Goal: Information Seeking & Learning: Compare options

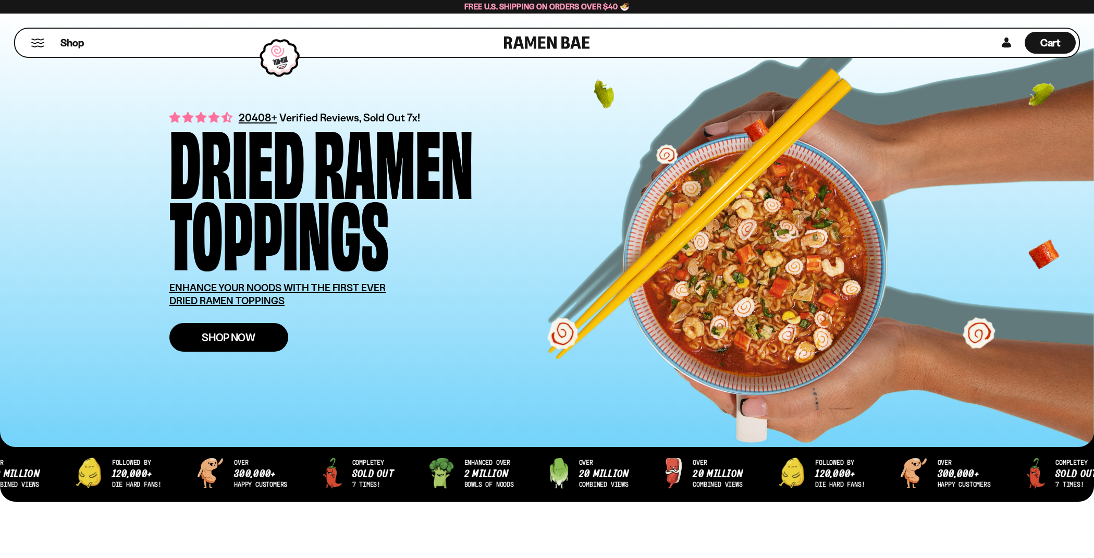
click at [232, 338] on span "Shop Now" at bounding box center [229, 337] width 54 height 11
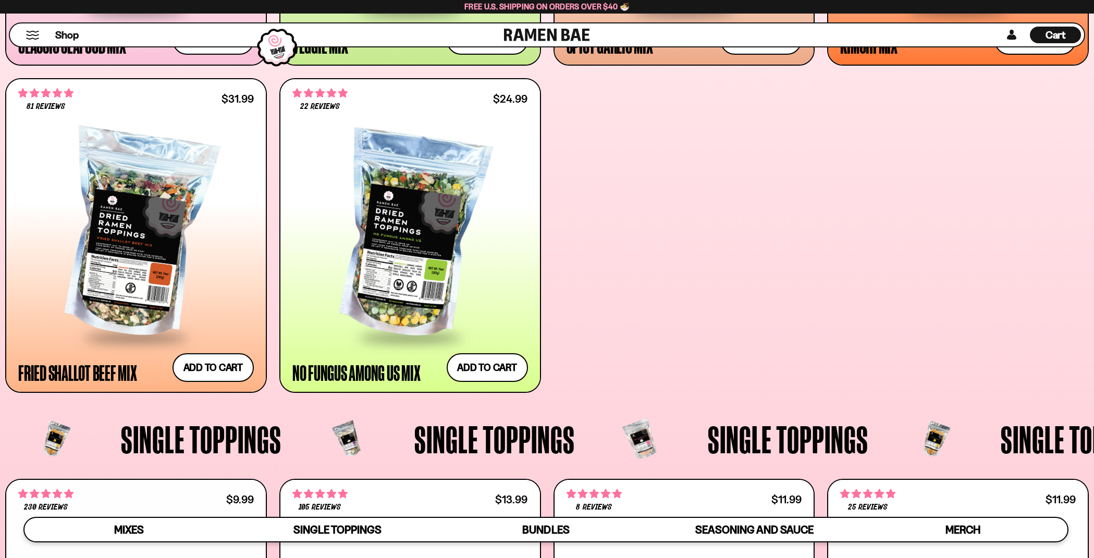
scroll to position [829, 0]
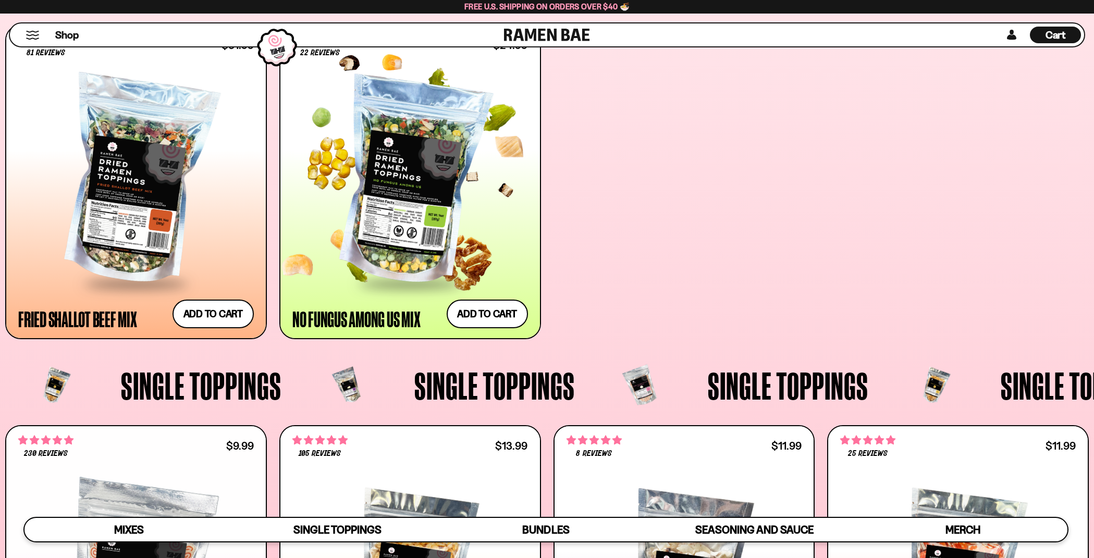
click at [438, 188] on div at bounding box center [409, 181] width 235 height 202
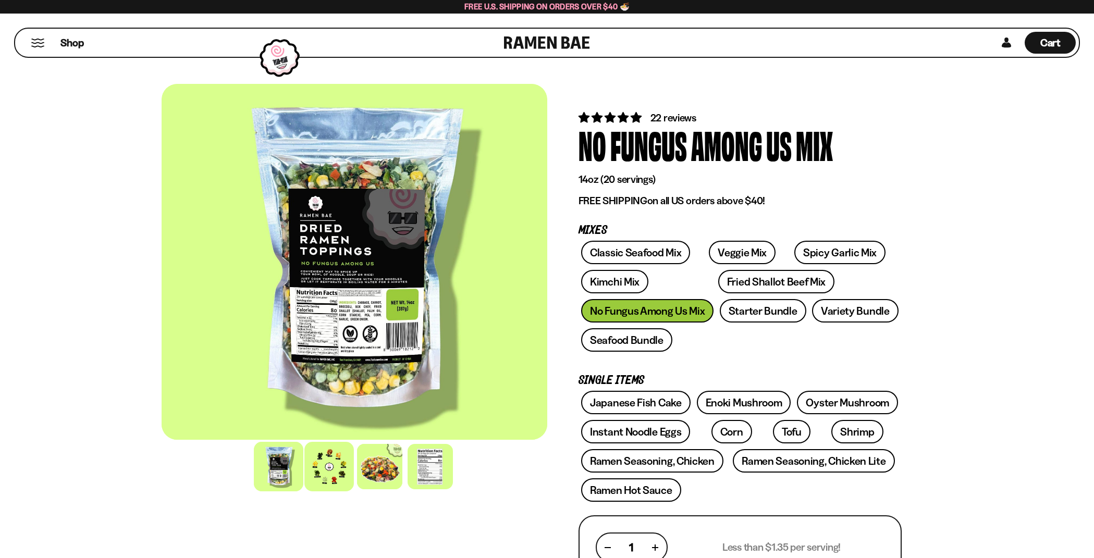
click at [331, 468] on div at bounding box center [328, 466] width 49 height 49
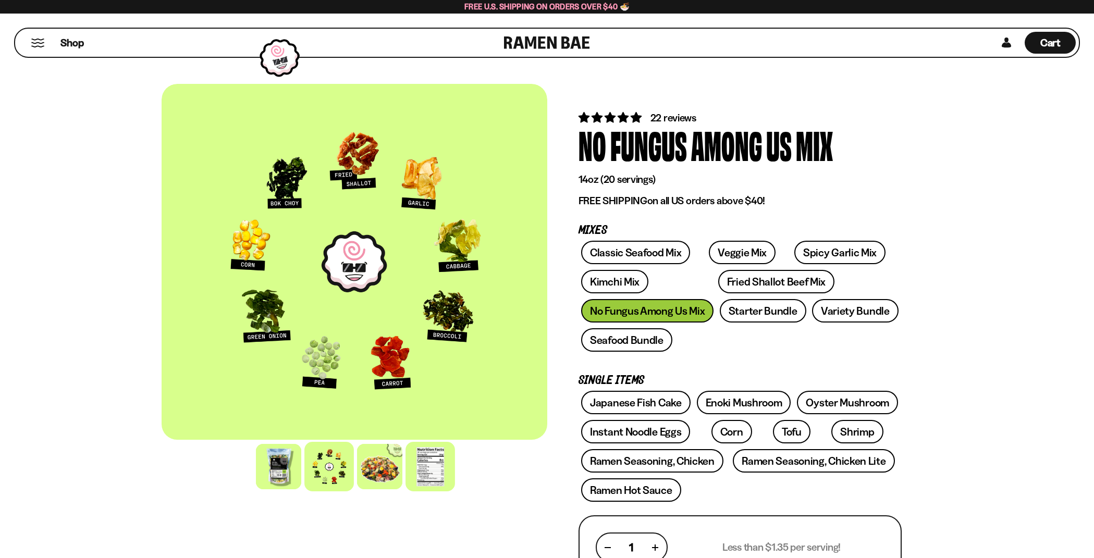
click at [424, 464] on div at bounding box center [429, 466] width 49 height 49
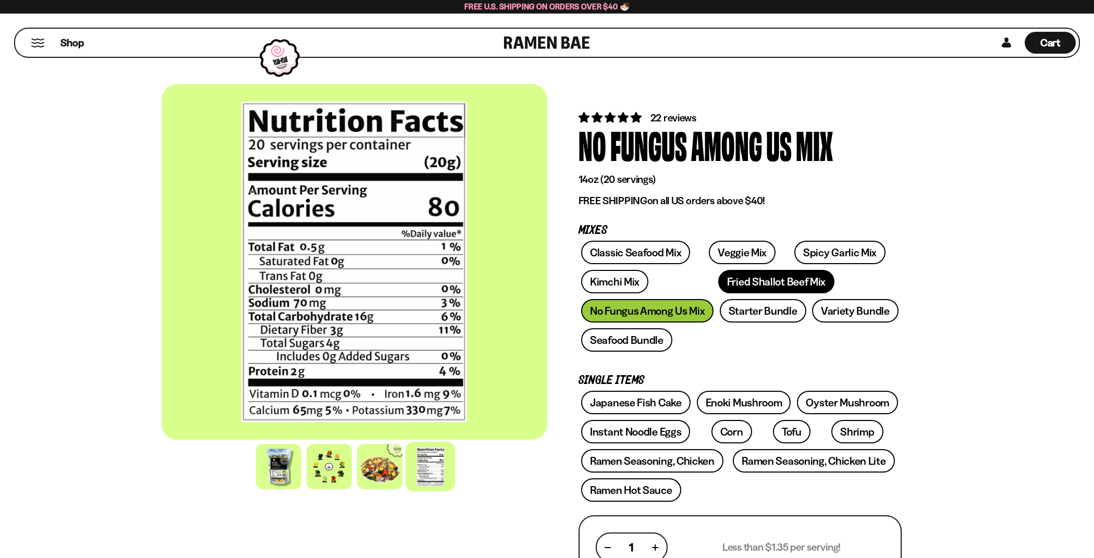
click at [718, 283] on link "Fried Shallot Beef Mix" at bounding box center [776, 281] width 116 height 23
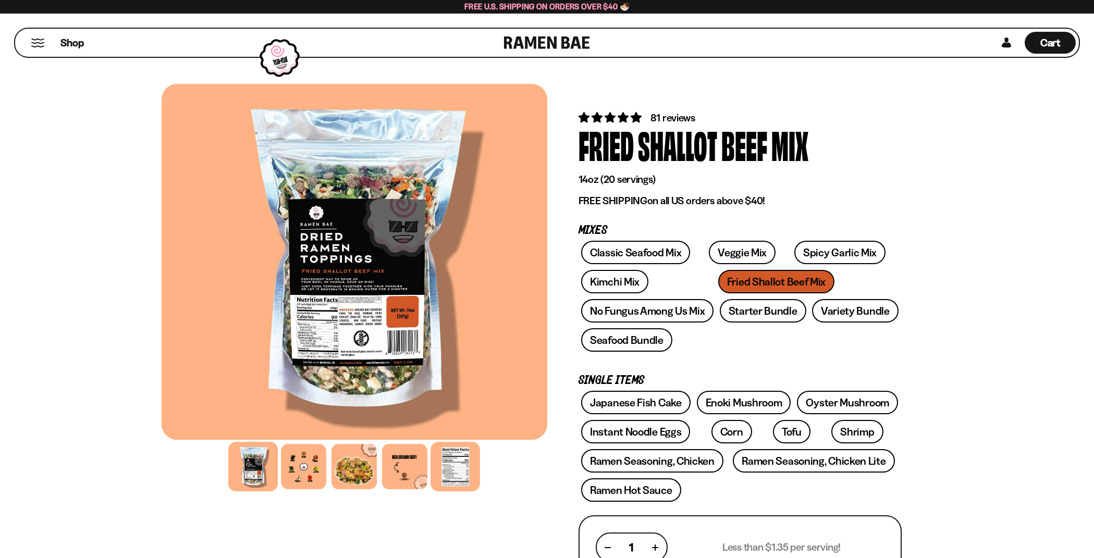
click at [466, 476] on div at bounding box center [454, 466] width 49 height 49
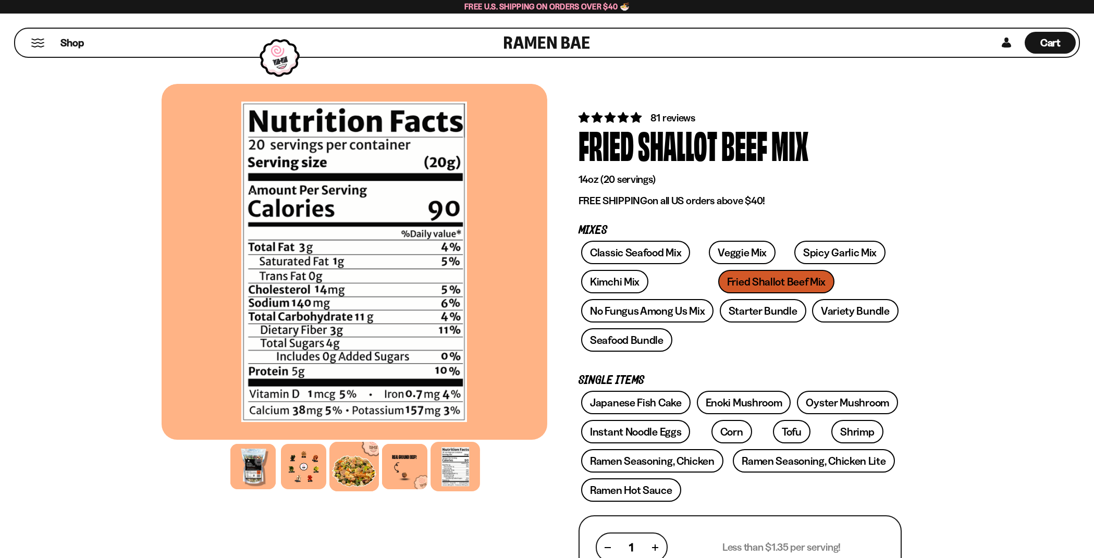
click at [349, 471] on div at bounding box center [353, 466] width 49 height 49
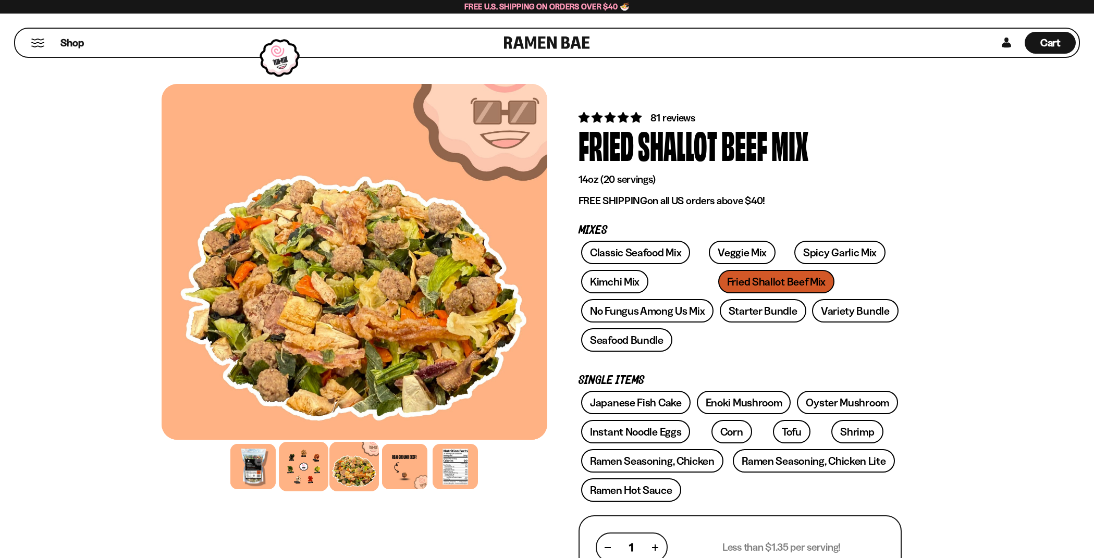
click at [303, 467] on div at bounding box center [303, 466] width 49 height 49
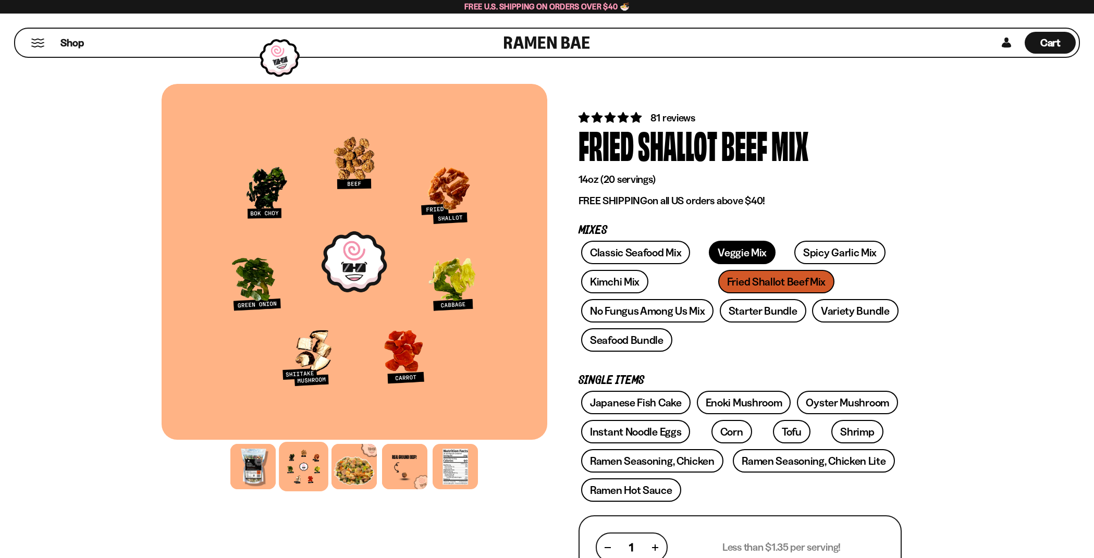
click at [722, 249] on link "Veggie Mix" at bounding box center [742, 252] width 67 height 23
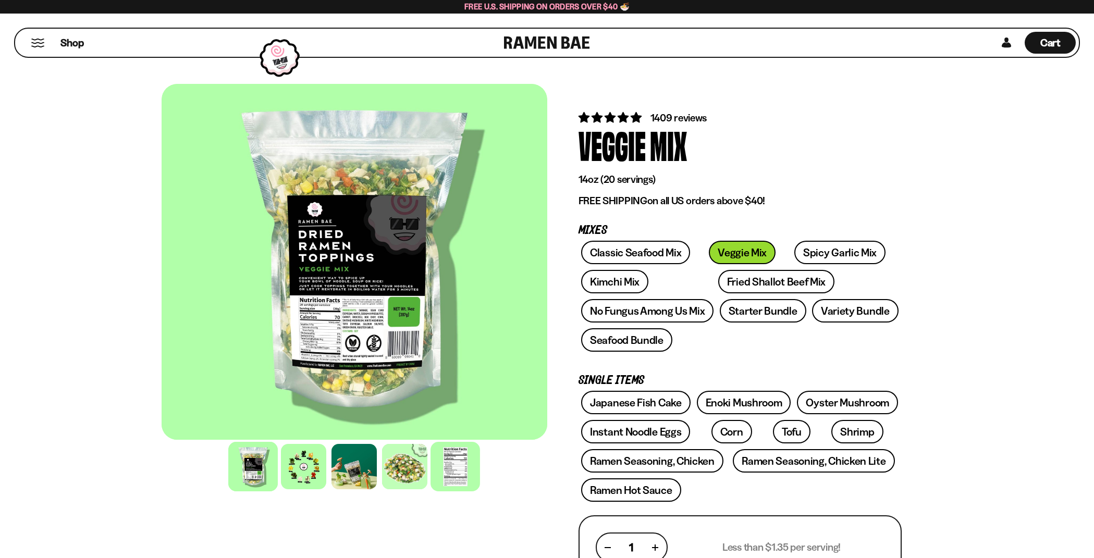
click at [456, 466] on div at bounding box center [454, 466] width 49 height 49
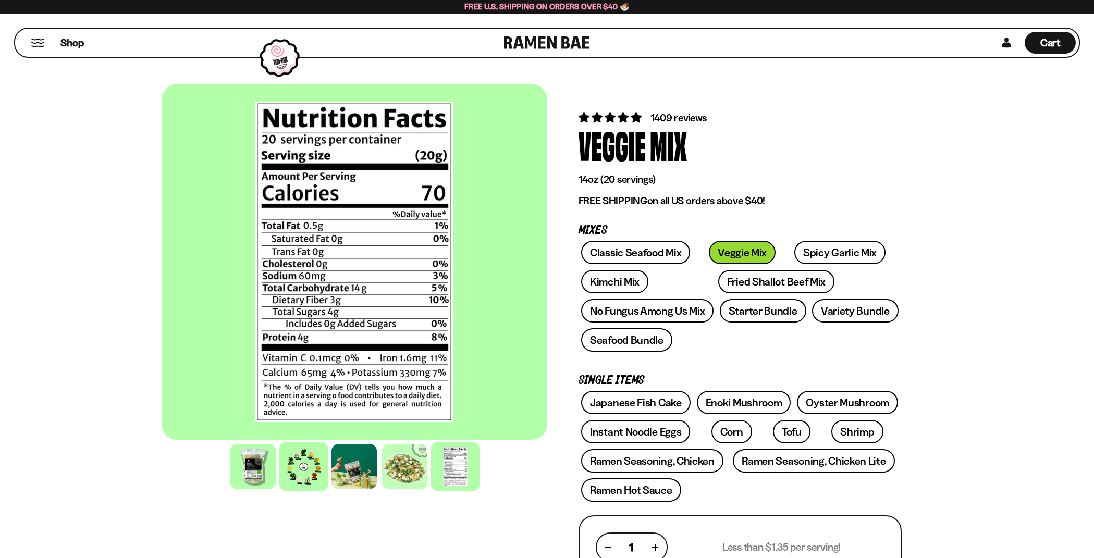
click at [308, 470] on div at bounding box center [303, 466] width 49 height 49
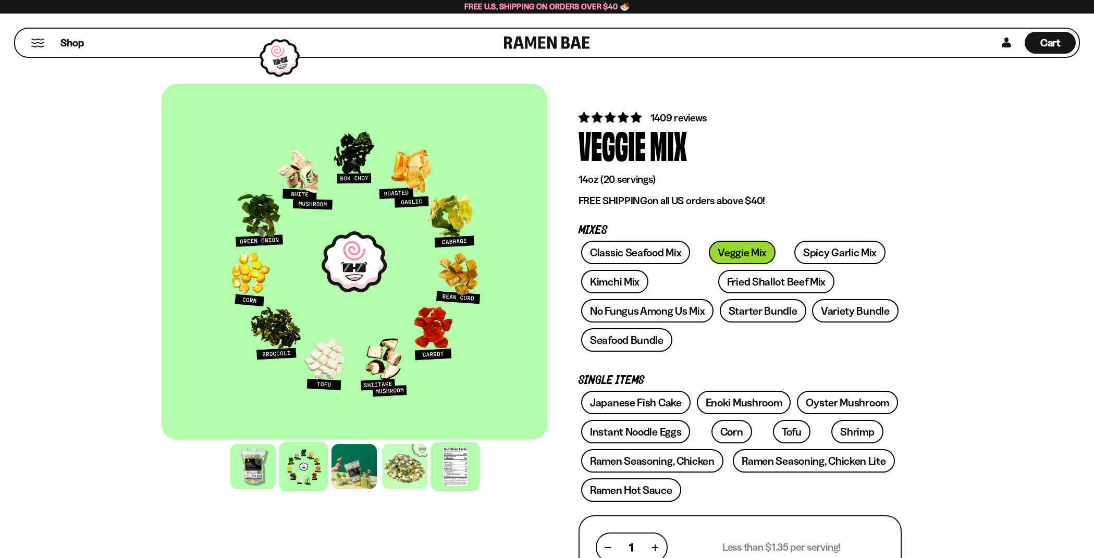
click at [442, 464] on div at bounding box center [454, 466] width 49 height 49
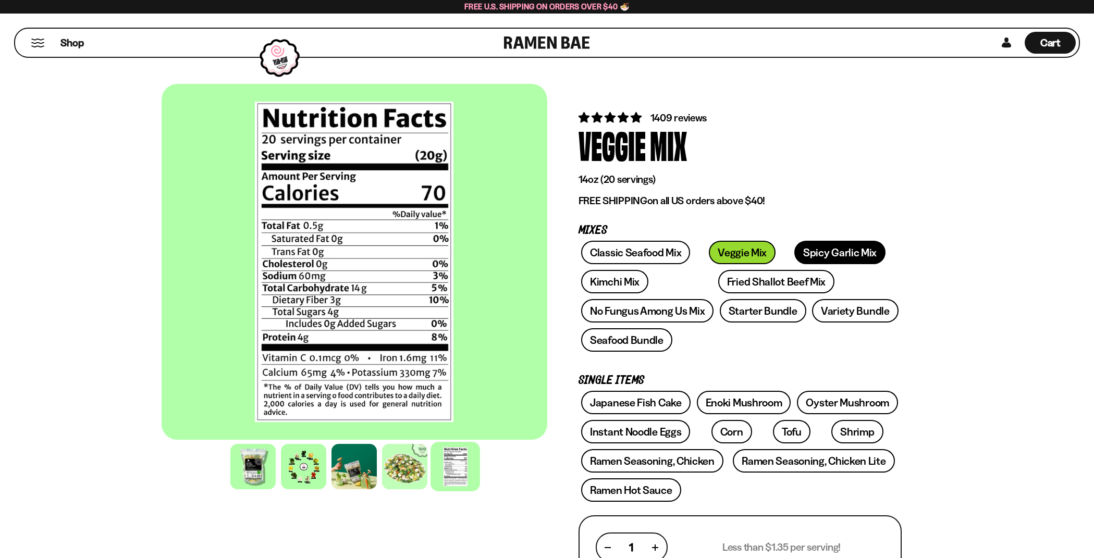
click at [794, 255] on link "Spicy Garlic Mix" at bounding box center [839, 252] width 91 height 23
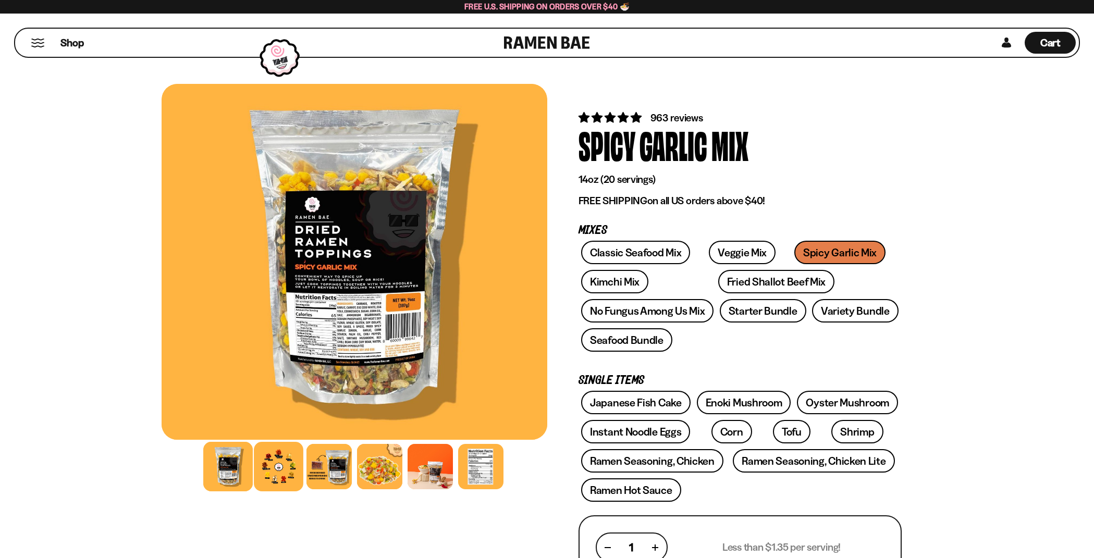
click at [284, 471] on div at bounding box center [278, 466] width 49 height 49
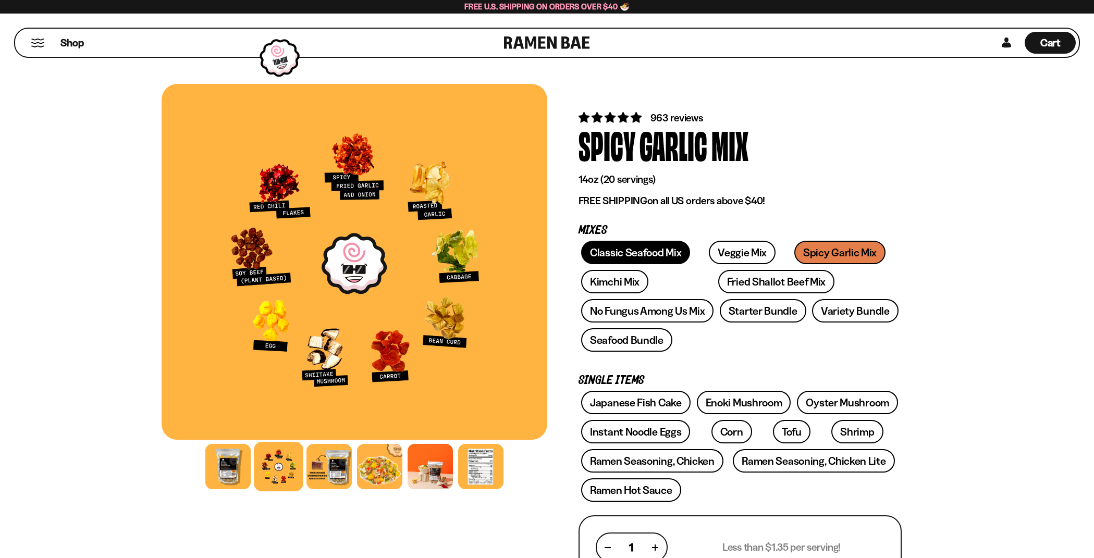
click at [636, 253] on link "Classic Seafood Mix" at bounding box center [635, 252] width 109 height 23
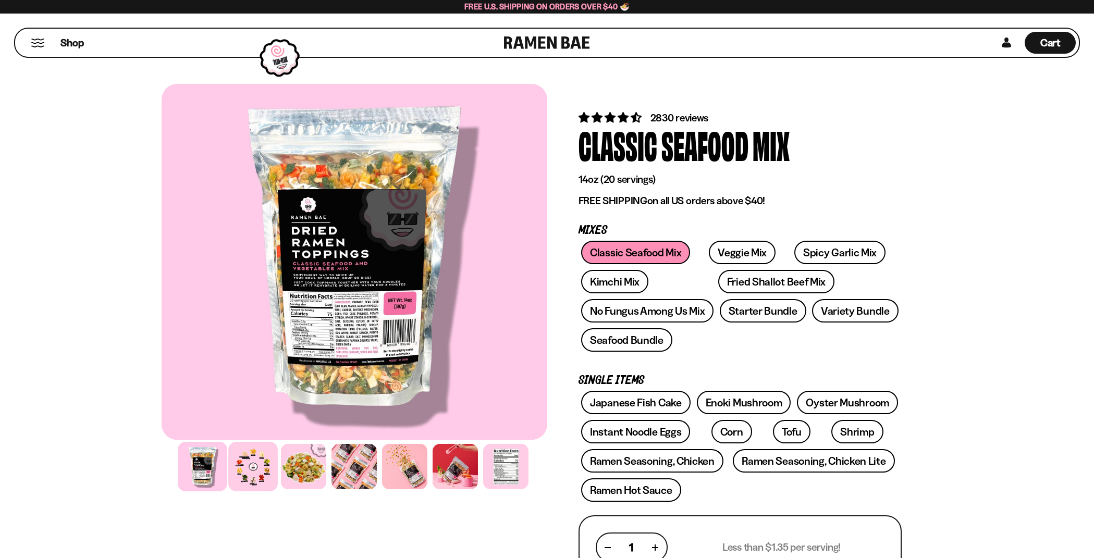
click at [241, 465] on div at bounding box center [252, 466] width 49 height 49
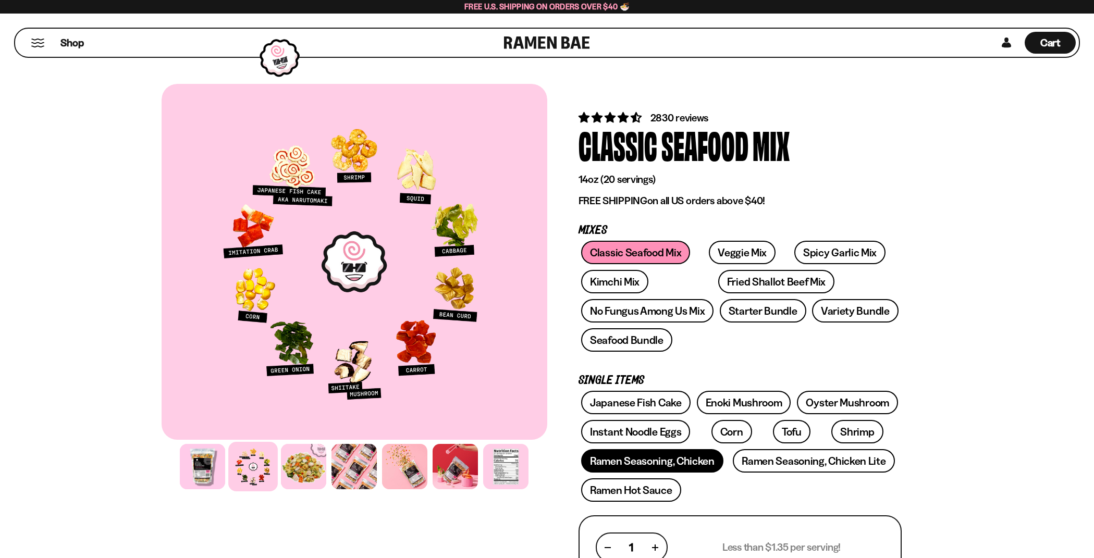
click at [660, 462] on link "Ramen Seasoning, Chicken" at bounding box center [652, 460] width 142 height 23
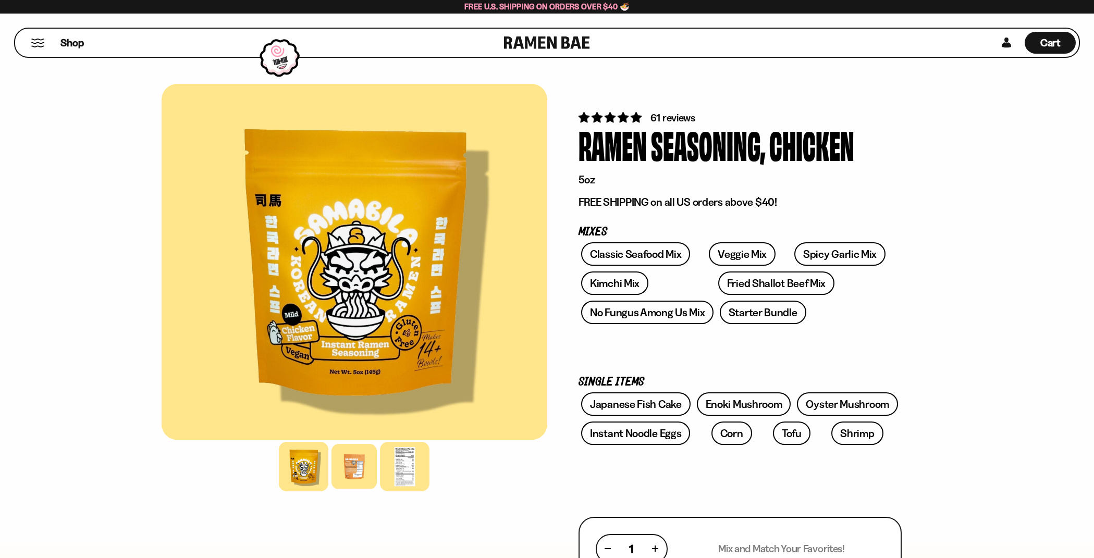
click at [410, 474] on div at bounding box center [404, 466] width 49 height 49
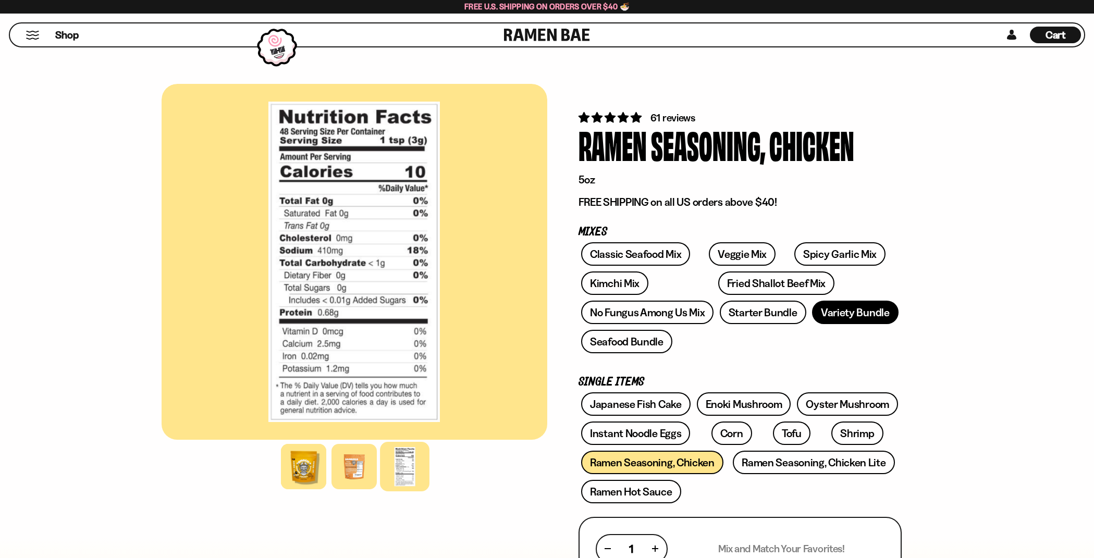
scroll to position [179, 0]
